Goal: Browse casually

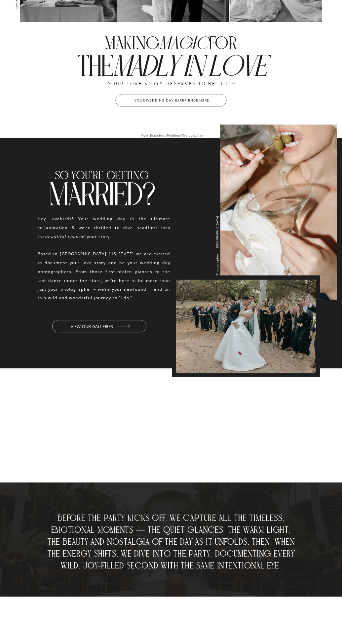
scroll to position [595, 0]
